Goal: Transaction & Acquisition: Book appointment/travel/reservation

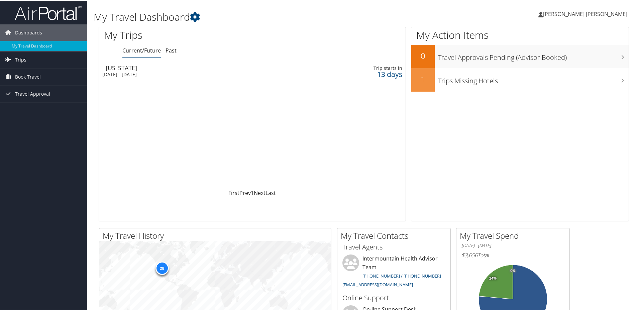
click at [127, 72] on div "[DATE] - [DATE]" at bounding box center [196, 74] width 188 height 6
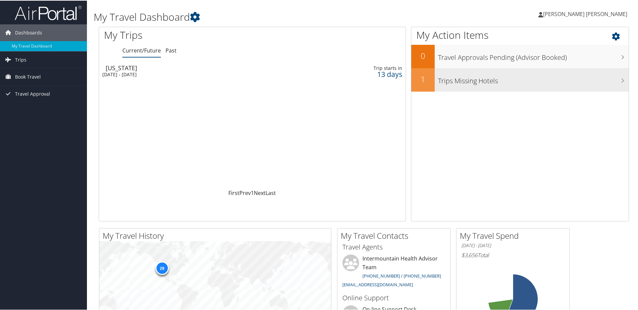
click at [619, 77] on h3 "Trips Missing Hotels" at bounding box center [533, 78] width 190 height 13
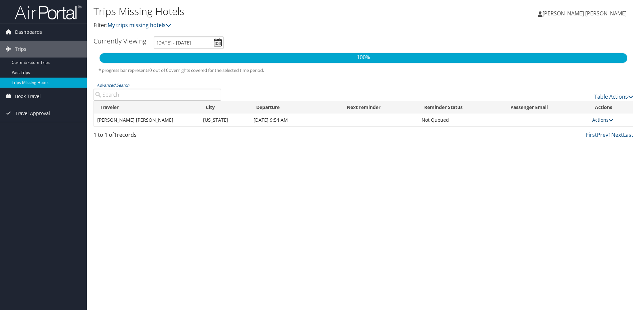
click at [609, 120] on link "Actions" at bounding box center [603, 120] width 21 height 6
click at [599, 141] on link "View Itinerary" at bounding box center [589, 140] width 46 height 11
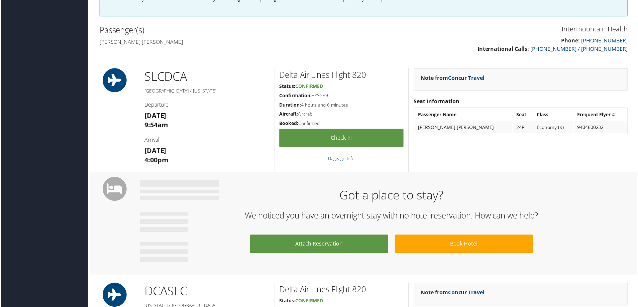
scroll to position [201, 0]
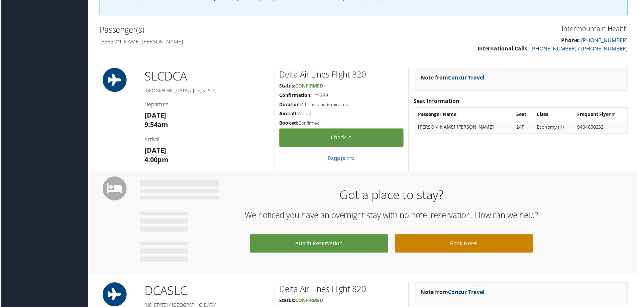
click at [455, 253] on link "Book Hotel" at bounding box center [464, 244] width 139 height 18
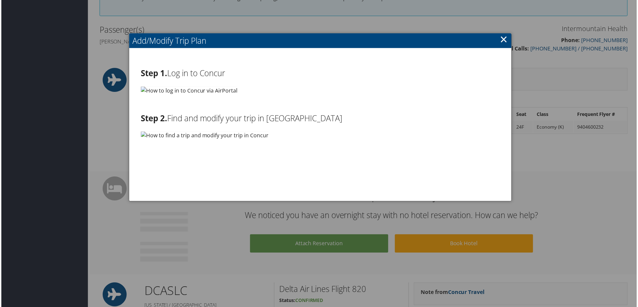
click at [161, 92] on img at bounding box center [188, 91] width 97 height 8
click at [501, 40] on link "×" at bounding box center [505, 38] width 8 height 13
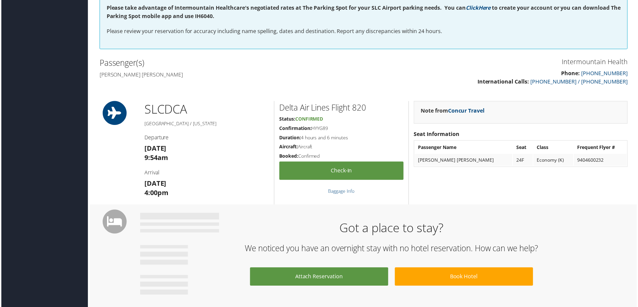
scroll to position [0, 0]
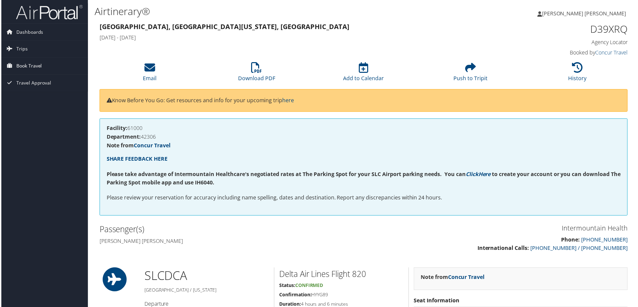
click at [23, 69] on span "Book Travel" at bounding box center [28, 66] width 26 height 17
click at [35, 101] on link "Book/Manage Online Trips" at bounding box center [43, 100] width 87 height 10
click at [21, 31] on span "Dashboards" at bounding box center [28, 32] width 27 height 17
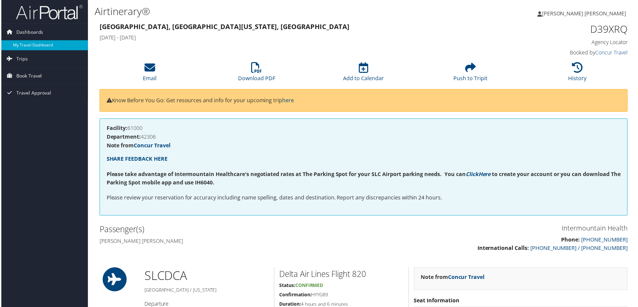
click at [23, 41] on link "My Travel Dashboard" at bounding box center [43, 45] width 87 height 10
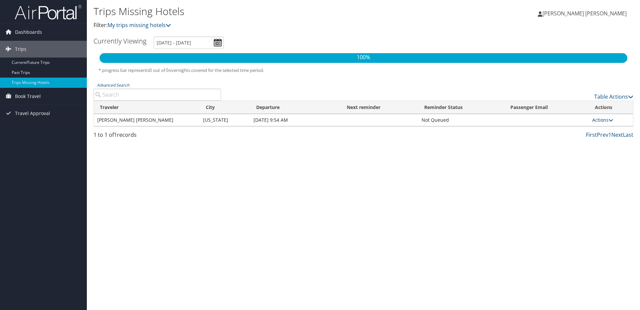
click at [607, 119] on link "Actions" at bounding box center [603, 120] width 21 height 6
drag, startPoint x: 448, startPoint y: 159, endPoint x: 466, endPoint y: 150, distance: 20.2
click at [448, 159] on div "Trips Missing Hotels Filter: My trips missing hotels Megan Johnson Gibby Megan …" at bounding box center [363, 155] width 553 height 310
click at [627, 97] on link "Table Actions" at bounding box center [614, 96] width 39 height 7
click at [444, 219] on div at bounding box center [320, 155] width 640 height 310
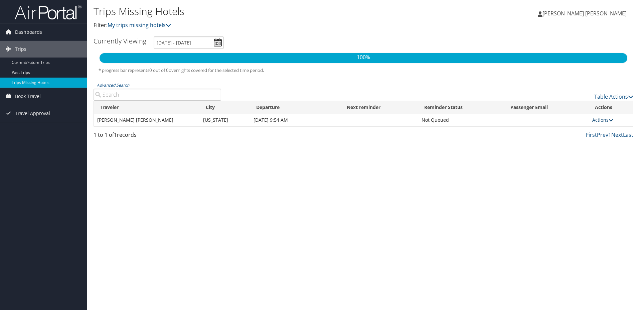
click at [612, 121] on icon at bounding box center [611, 120] width 5 height 5
click at [587, 141] on link "View Itinerary" at bounding box center [589, 140] width 46 height 11
click at [21, 60] on link "Current/Future Trips" at bounding box center [43, 62] width 87 height 10
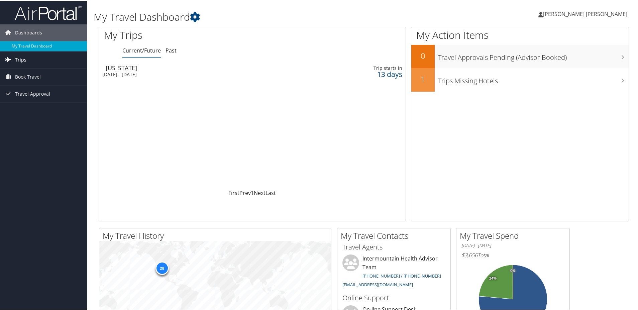
click at [19, 59] on span "Trips" at bounding box center [20, 59] width 11 height 17
click at [25, 106] on span "Book Travel" at bounding box center [28, 106] width 26 height 17
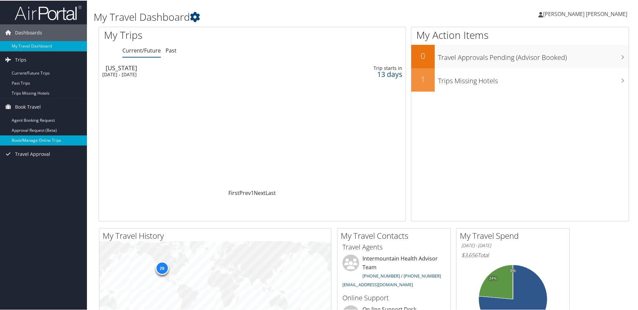
click at [41, 137] on link "Book/Manage Online Trips" at bounding box center [43, 140] width 87 height 10
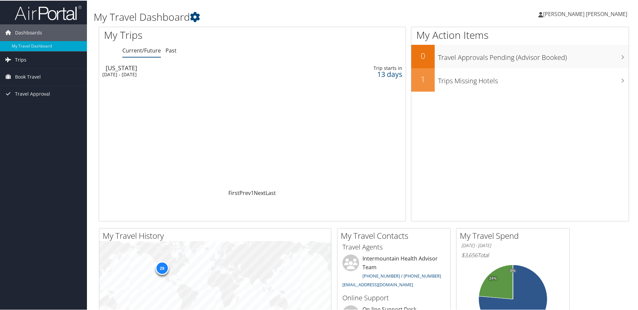
click at [19, 61] on span "Trips" at bounding box center [20, 59] width 11 height 17
click at [38, 72] on link "Current/Future Trips" at bounding box center [43, 73] width 87 height 10
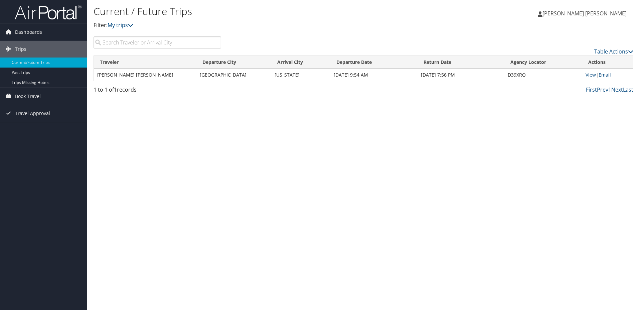
click at [126, 76] on td "MEGAN JOHNSON GIBBY" at bounding box center [145, 75] width 103 height 12
click at [21, 94] on span "Book Travel" at bounding box center [28, 96] width 26 height 17
click at [43, 128] on link "Book/Manage Online Trips" at bounding box center [43, 130] width 87 height 10
click at [589, 75] on link "View" at bounding box center [591, 75] width 10 height 6
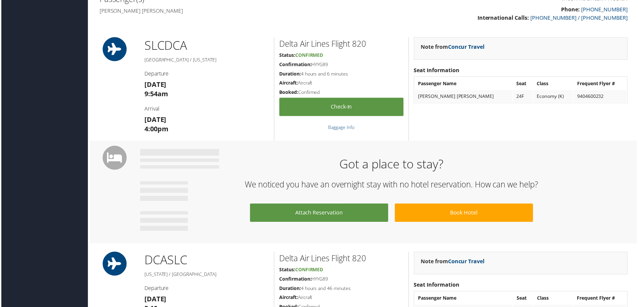
scroll to position [221, 0]
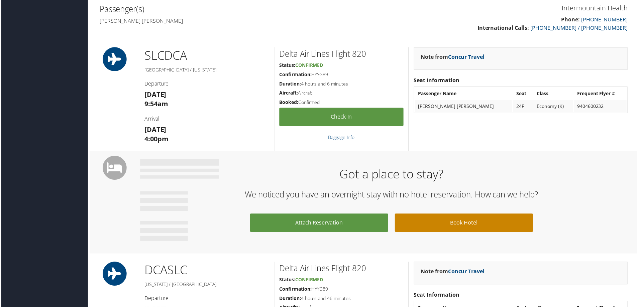
click at [438, 219] on link "Book Hotel" at bounding box center [464, 224] width 139 height 18
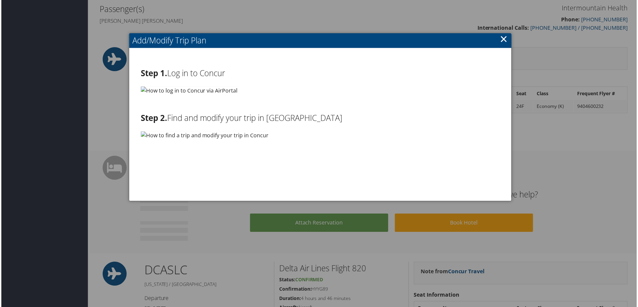
click at [503, 41] on link "×" at bounding box center [505, 38] width 8 height 13
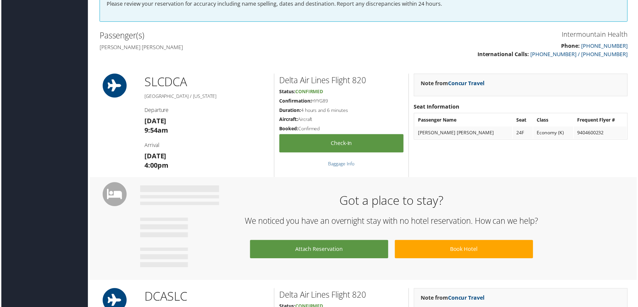
scroll to position [54, 0]
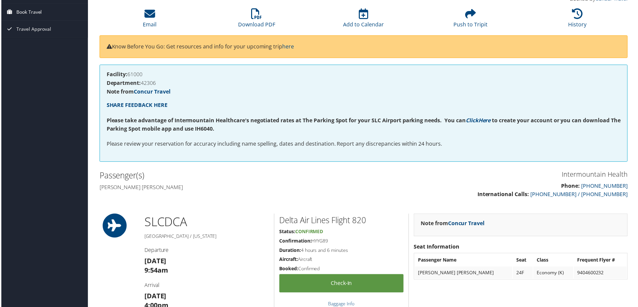
click at [47, 14] on link "Book Travel" at bounding box center [43, 12] width 87 height 17
click at [47, 46] on link "Book/Manage Online Trips" at bounding box center [43, 45] width 87 height 10
